Goal: Book appointment/travel/reservation

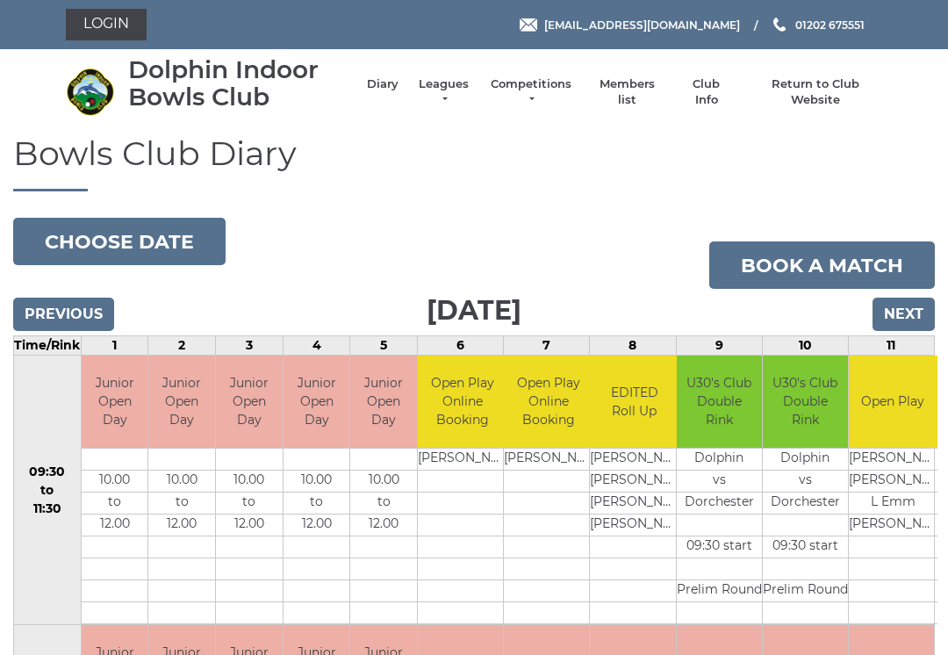
click at [908, 319] on input "Next" at bounding box center [903, 314] width 62 height 33
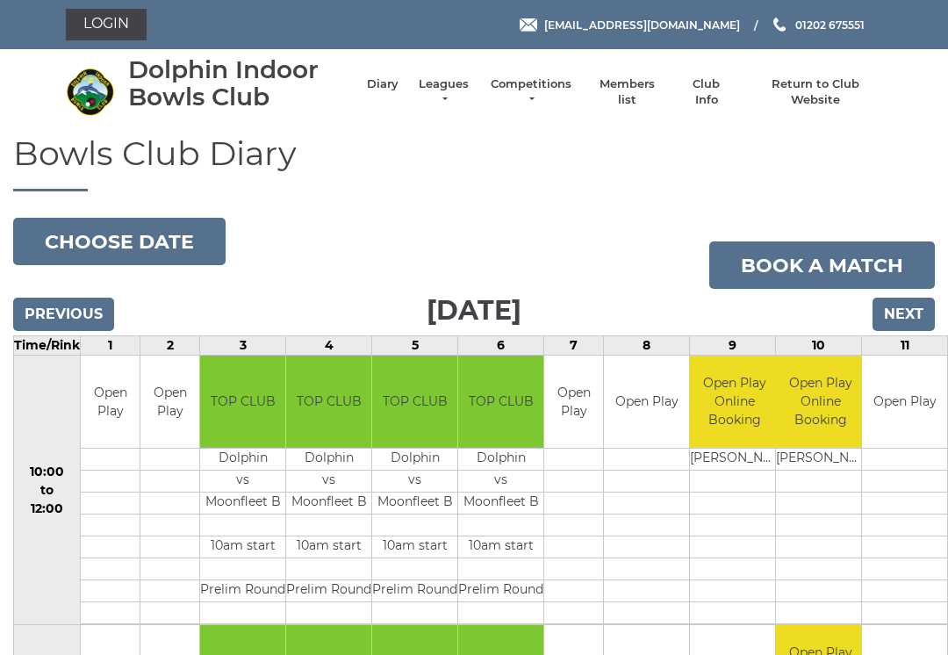
click at [61, 309] on input "Previous" at bounding box center [63, 314] width 101 height 33
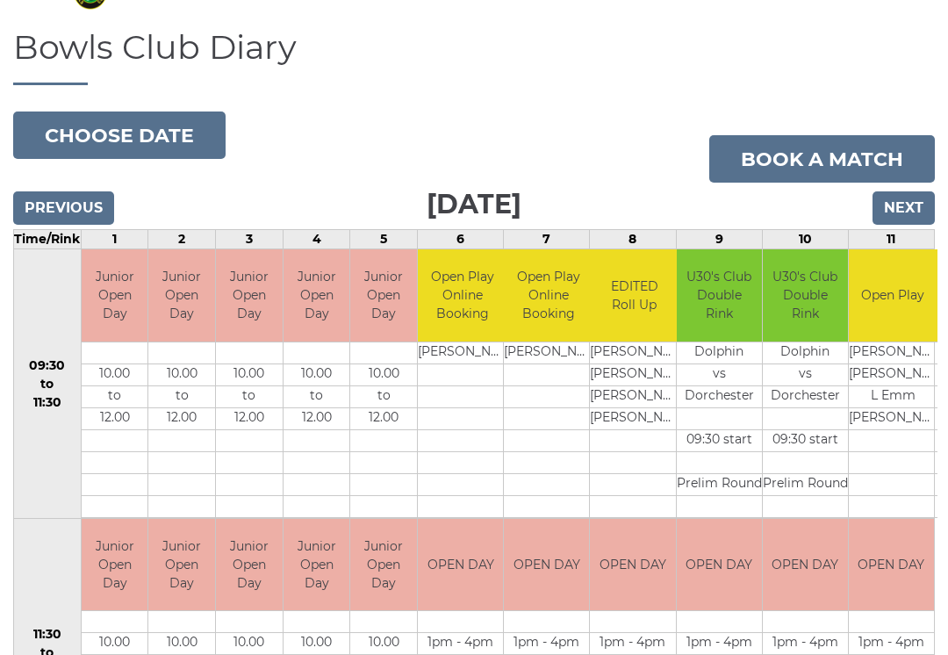
scroll to position [114, 0]
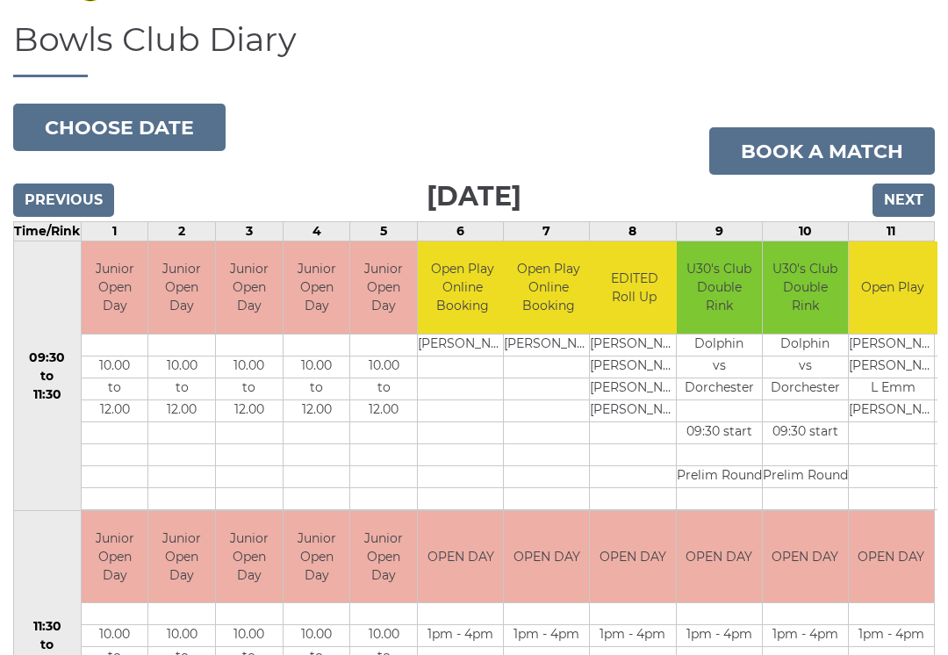
click at [729, 325] on td "U30's Club Double Rink" at bounding box center [719, 287] width 85 height 92
click at [713, 371] on td "vs" at bounding box center [719, 366] width 85 height 22
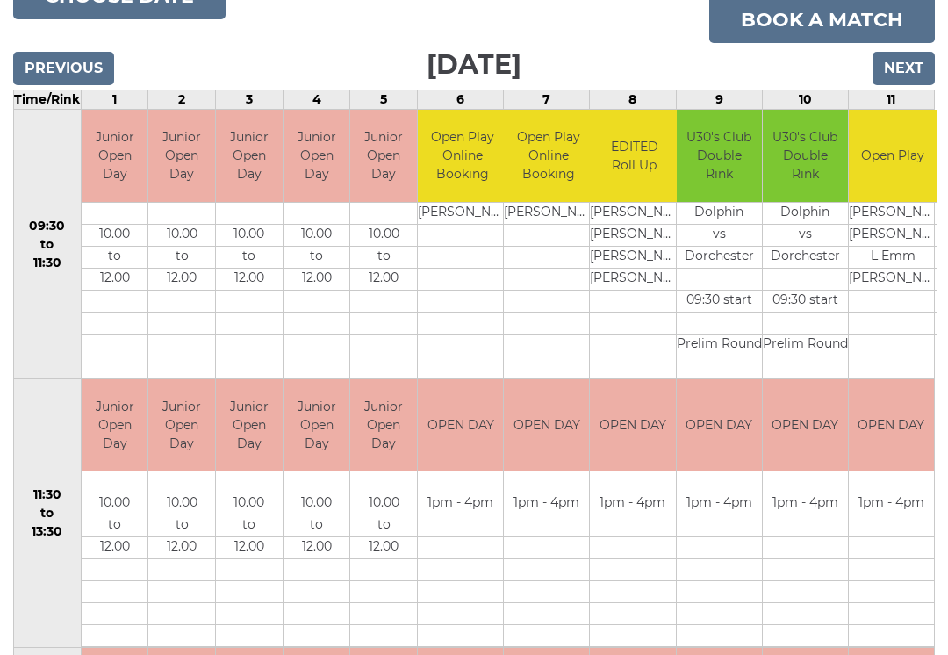
scroll to position [0, 0]
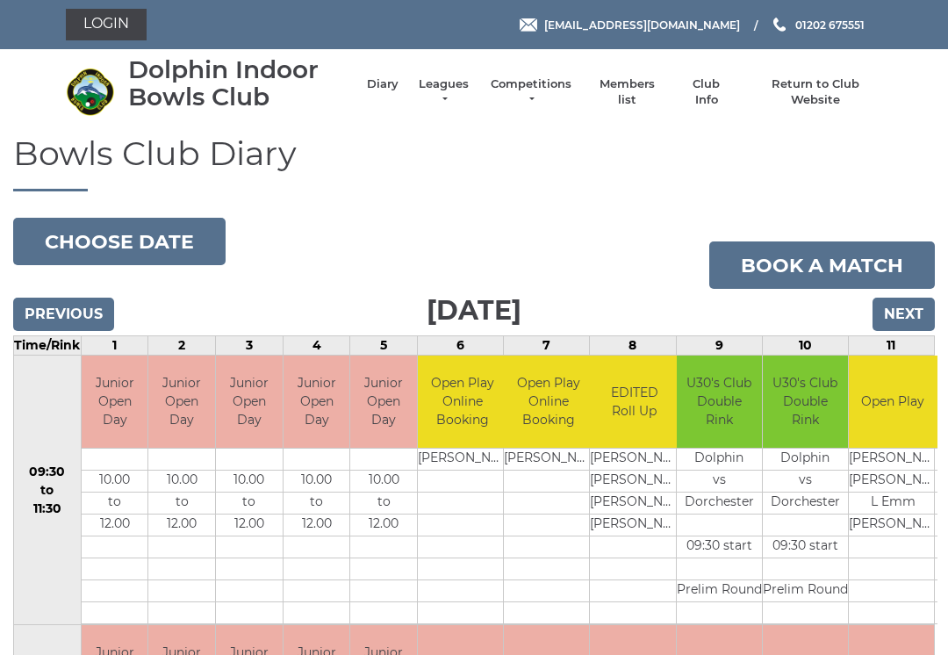
click at [901, 307] on input "Next" at bounding box center [903, 314] width 62 height 33
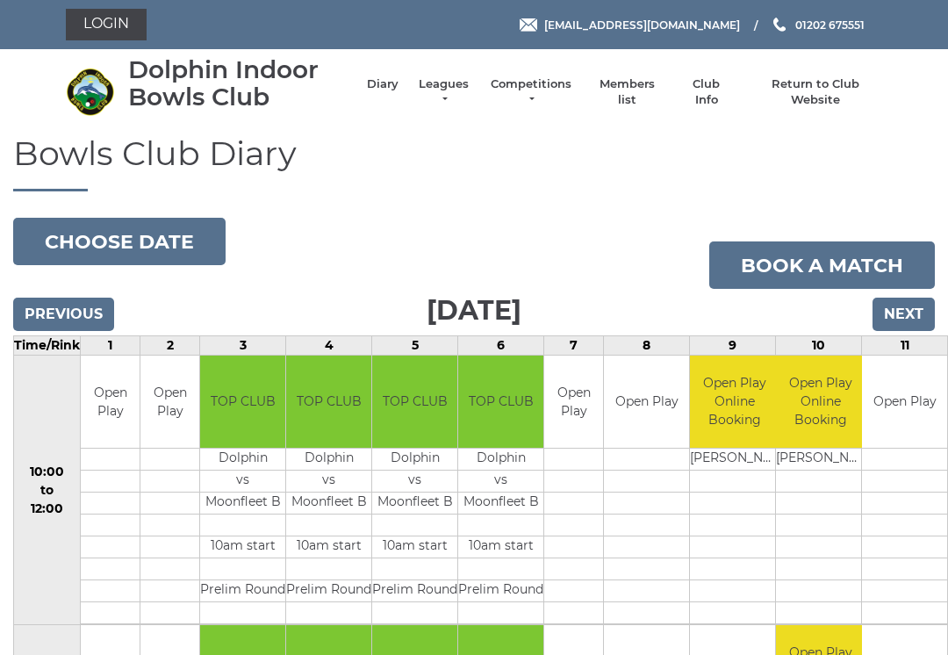
click at [908, 306] on input "Next" at bounding box center [903, 314] width 62 height 33
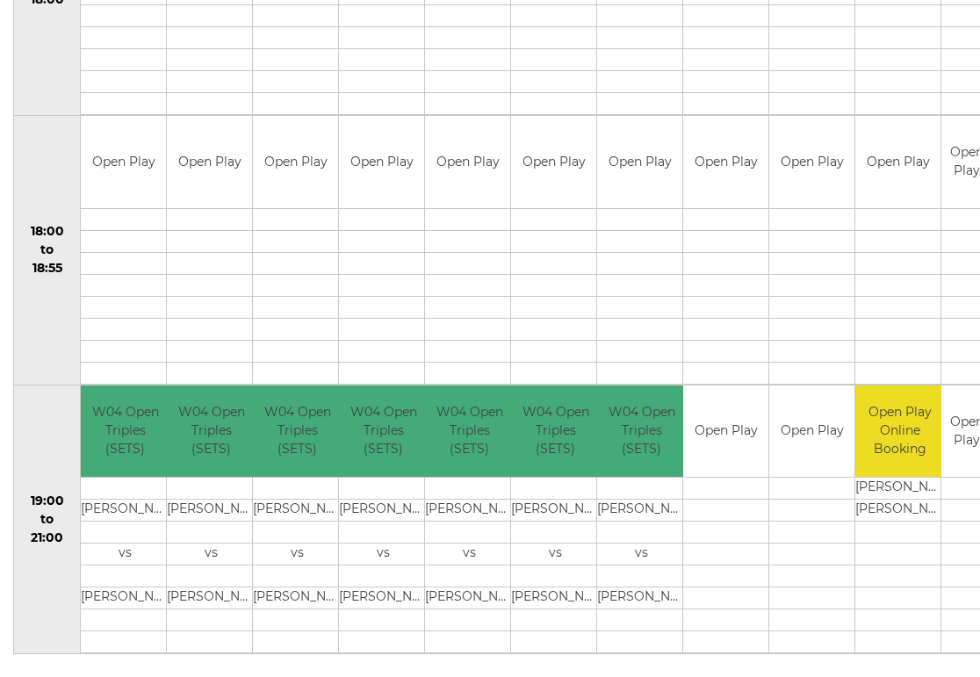
scroll to position [1586, 0]
